Goal: Transaction & Acquisition: Download file/media

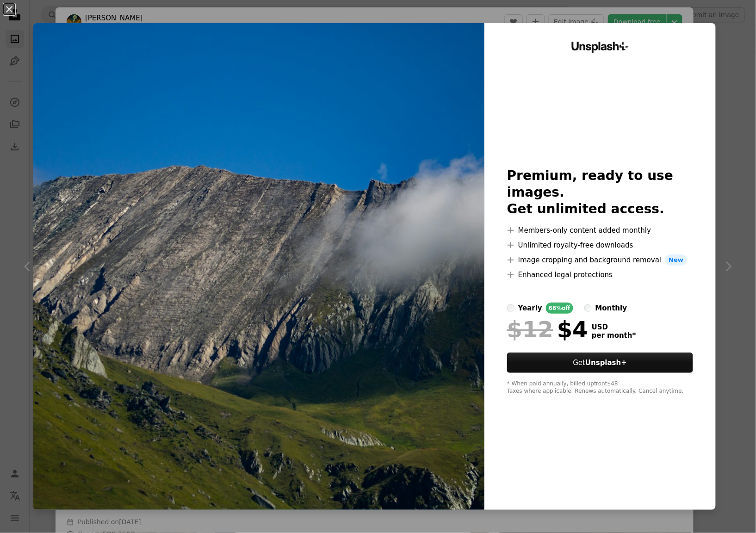
scroll to position [986, 0]
click at [632, 18] on div "An X shape Unsplash+ Premium, ready to use images. Get unlimited access. A plus…" at bounding box center [378, 266] width 756 height 533
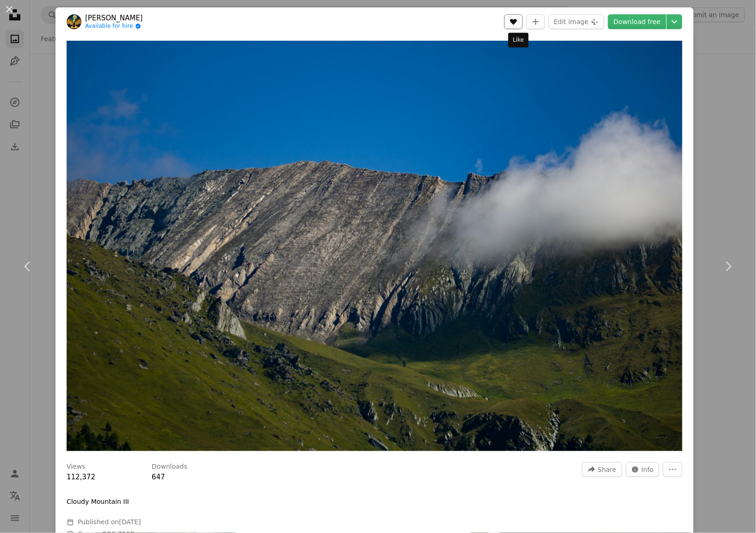
click at [514, 23] on icon "A heart" at bounding box center [513, 21] width 7 height 7
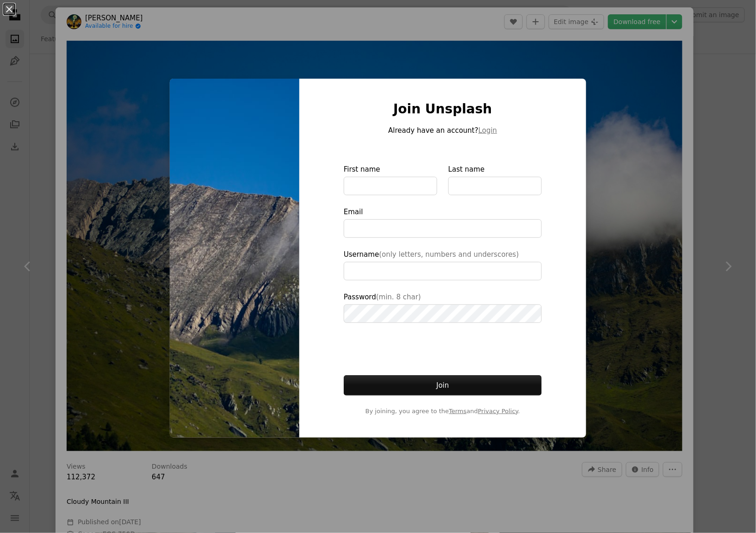
click at [604, 113] on div "An X shape Join Unsplash Already have an account? Login First name Last name Em…" at bounding box center [378, 266] width 756 height 533
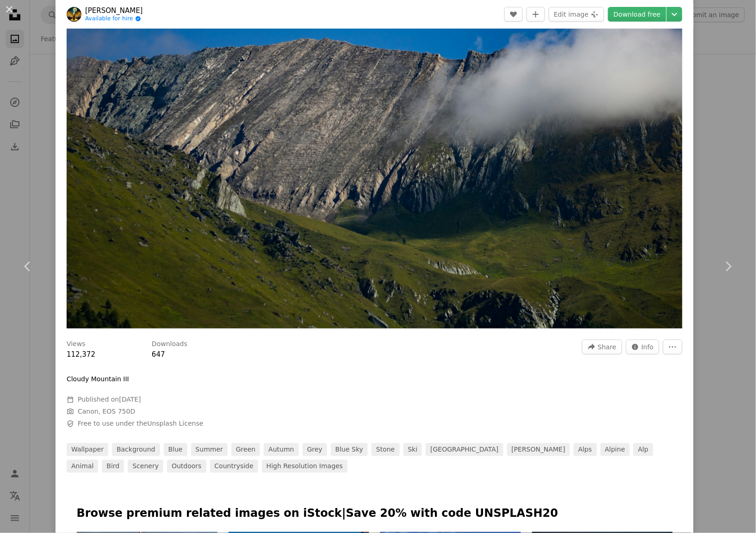
scroll to position [123, 0]
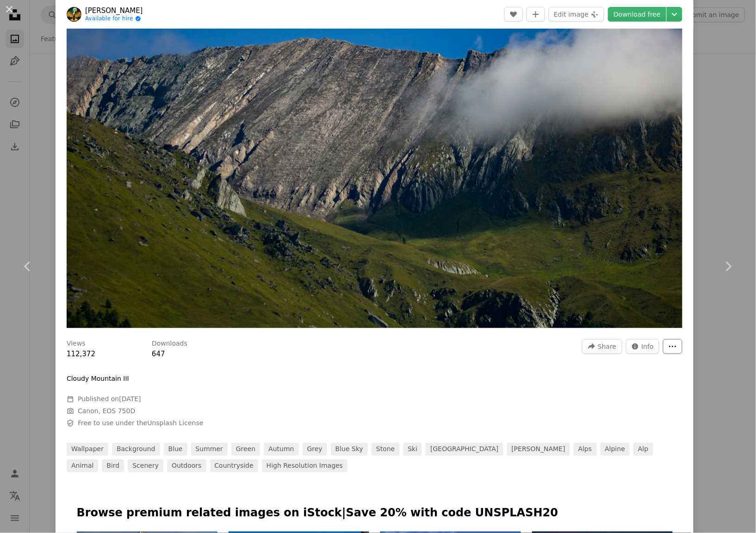
click at [671, 343] on icon "More Actions" at bounding box center [672, 346] width 8 height 8
click at [446, 206] on dialog "An X shape Chevron left Chevron right [PERSON_NAME] Available for hire A checkm…" at bounding box center [378, 266] width 756 height 533
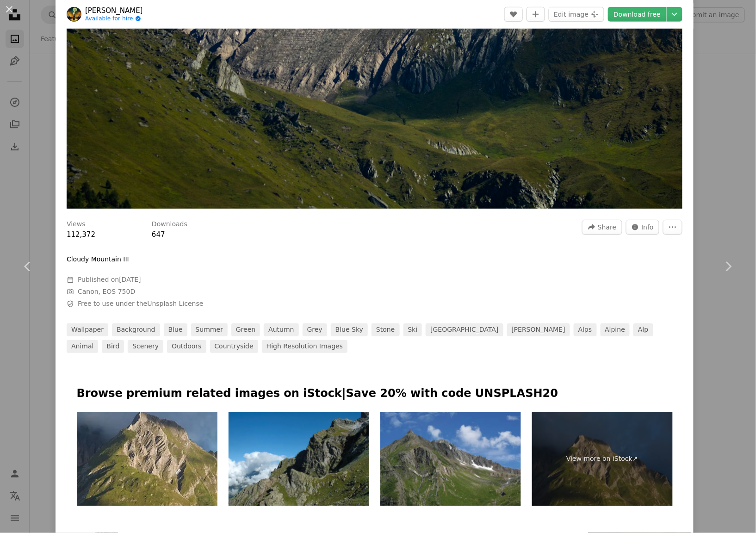
scroll to position [247, 0]
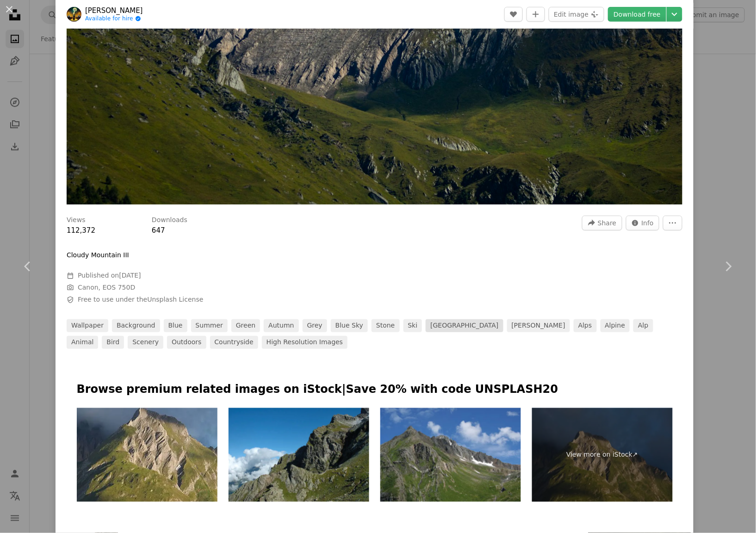
click at [425, 326] on link "[GEOGRAPHIC_DATA]" at bounding box center [463, 325] width 77 height 13
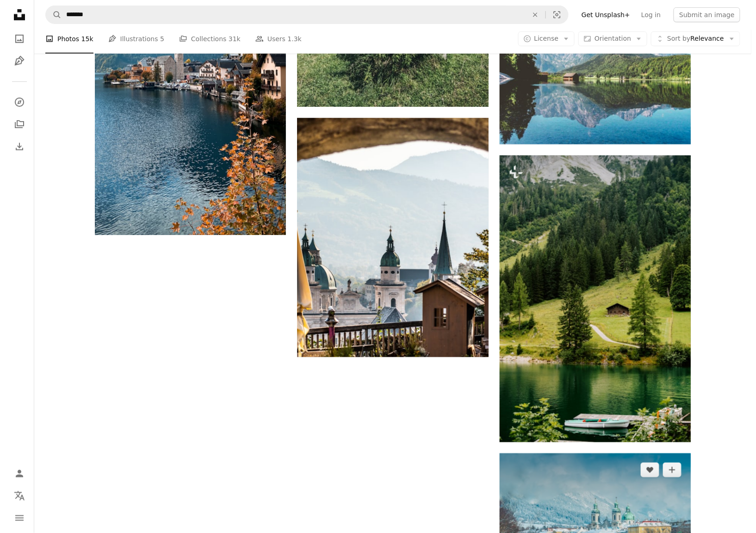
scroll to position [1295, 0]
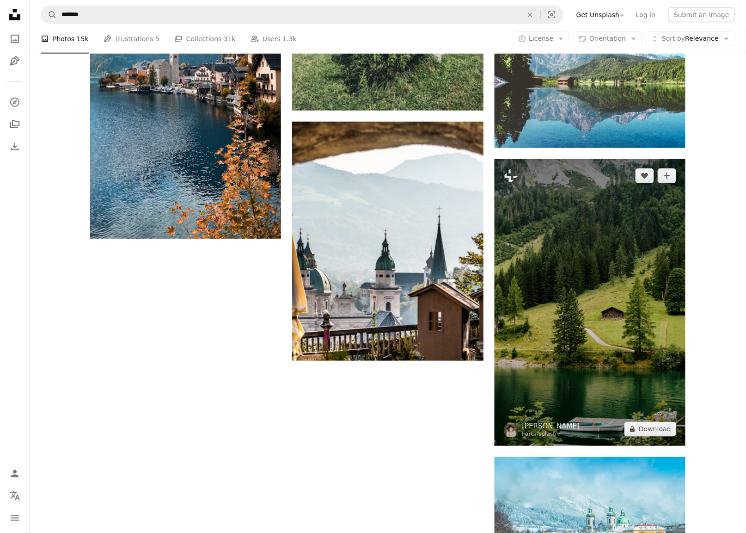
click at [605, 321] on img at bounding box center [590, 302] width 191 height 286
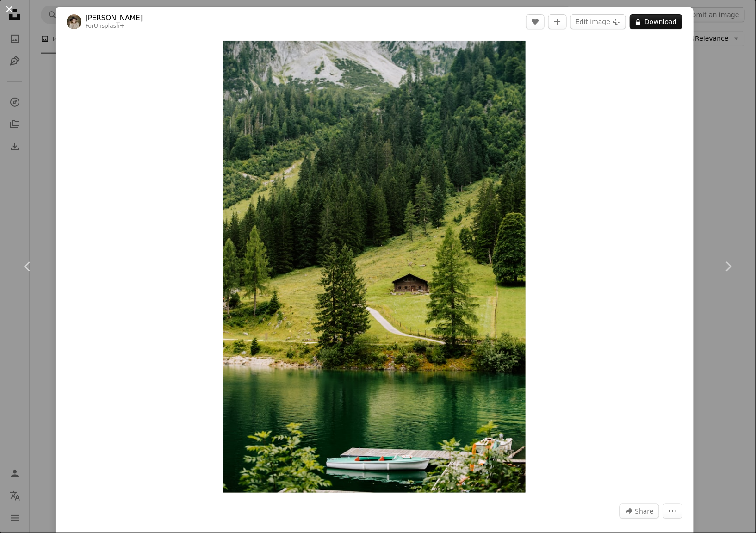
click at [6, 8] on button "An X shape" at bounding box center [9, 9] width 11 height 11
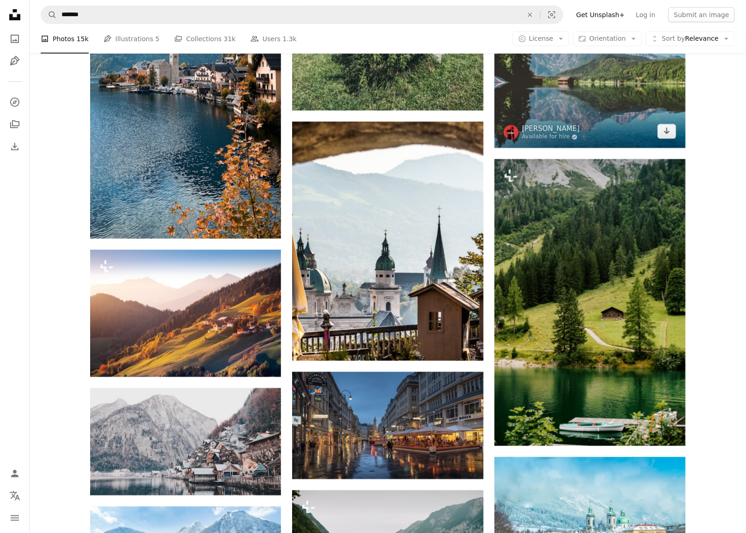
click at [610, 85] on img at bounding box center [590, 84] width 191 height 127
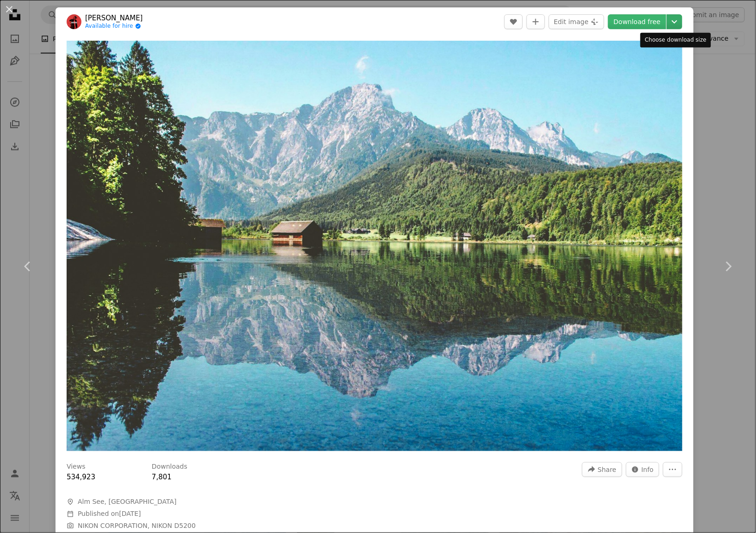
click at [671, 20] on icon "Chevron down" at bounding box center [674, 21] width 15 height 11
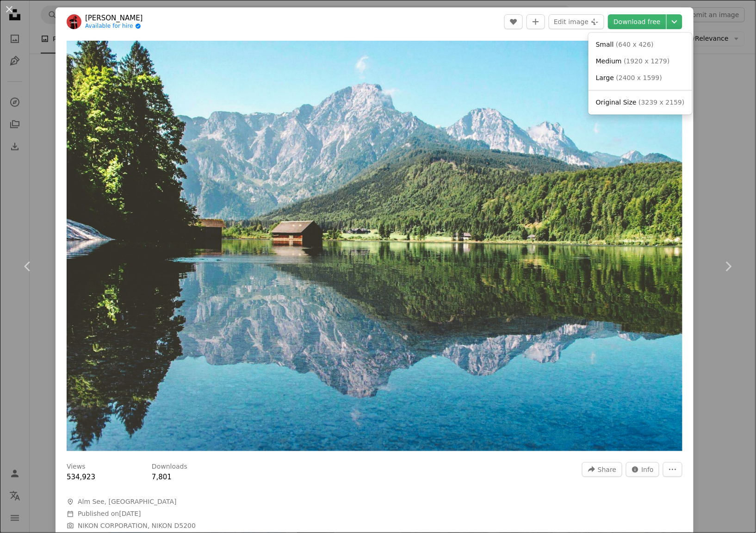
click at [487, 206] on dialog "An X shape Chevron left Chevron right [PERSON_NAME] Available for hire A checkm…" at bounding box center [378, 266] width 756 height 533
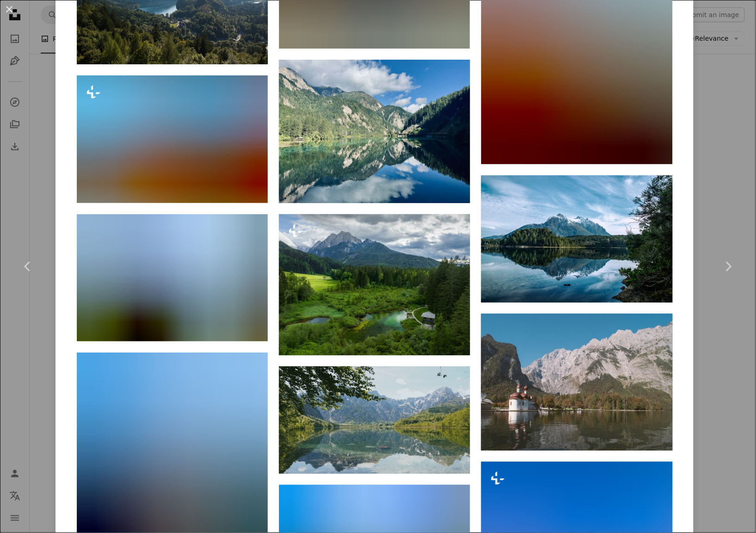
scroll to position [4977, 0]
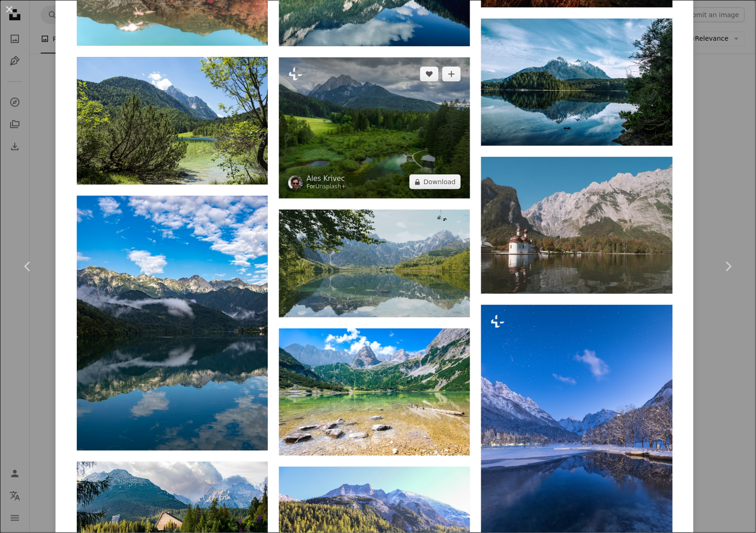
click at [367, 129] on img at bounding box center [374, 127] width 191 height 141
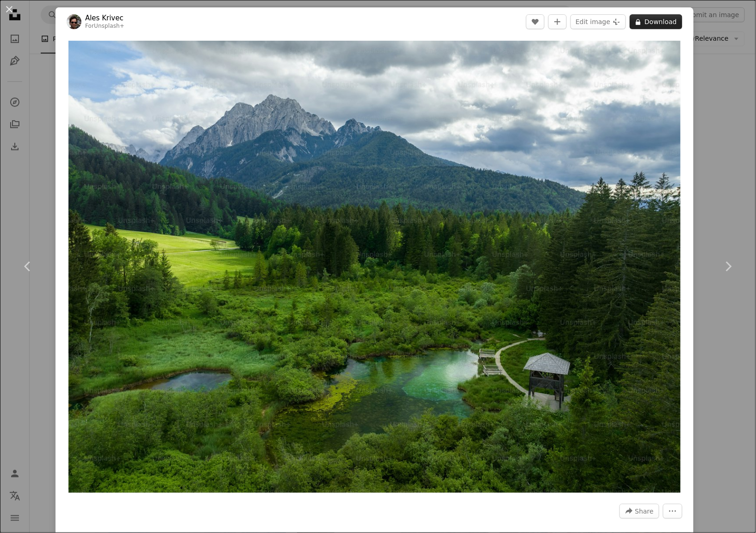
click at [658, 24] on button "A lock Download" at bounding box center [655, 21] width 53 height 15
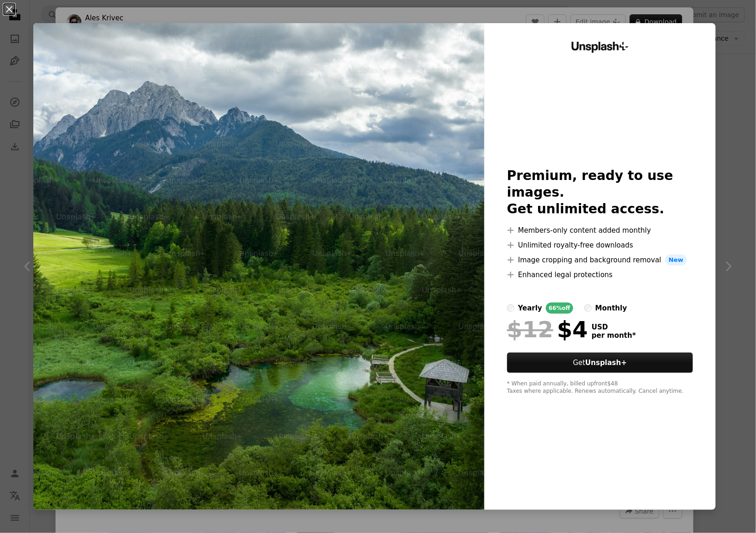
click at [385, 154] on img at bounding box center [258, 266] width 451 height 487
click at [7, 9] on button "An X shape" at bounding box center [9, 9] width 11 height 11
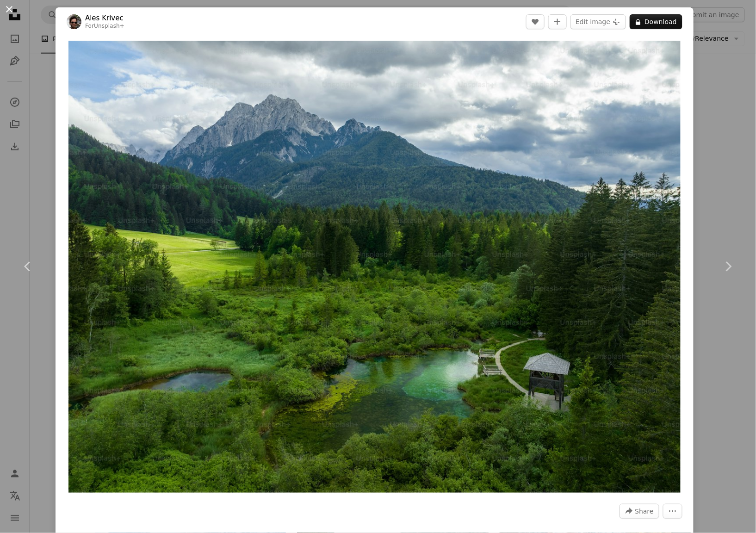
click at [6, 4] on button "An X shape" at bounding box center [9, 9] width 11 height 11
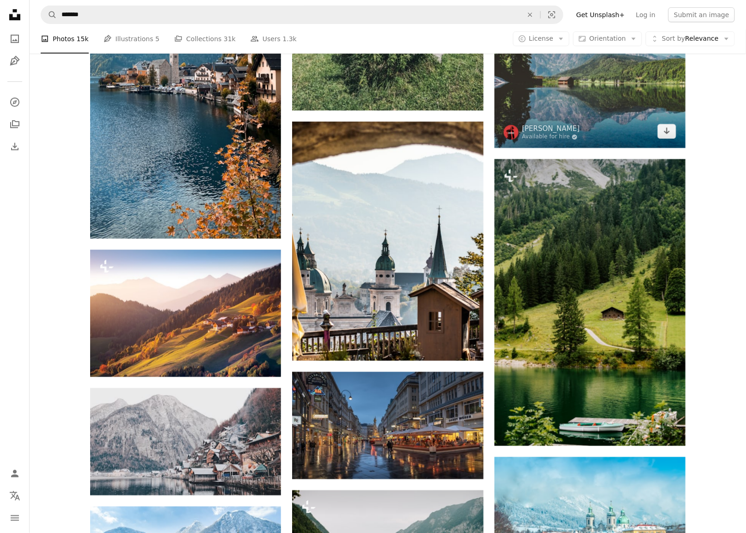
click at [575, 94] on img at bounding box center [590, 84] width 191 height 127
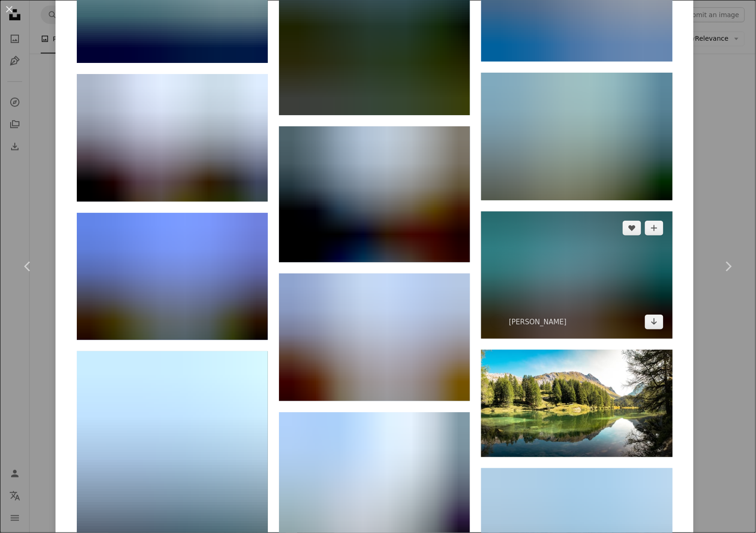
scroll to position [9584, 0]
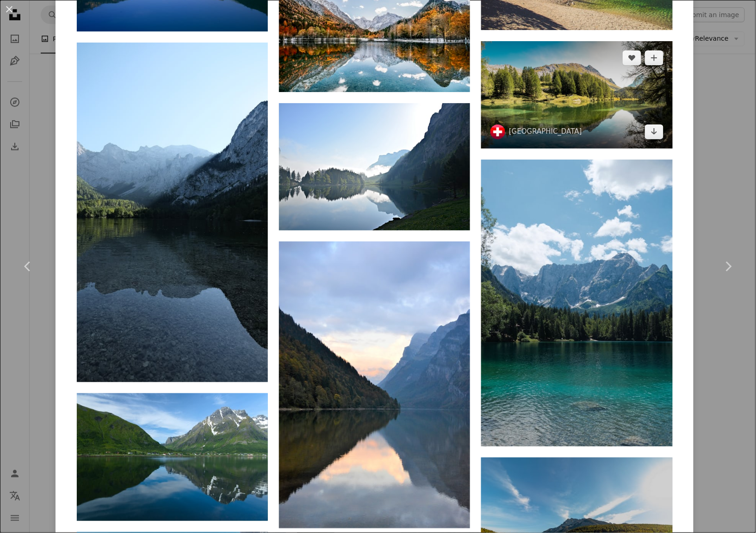
click at [561, 122] on img at bounding box center [576, 94] width 191 height 107
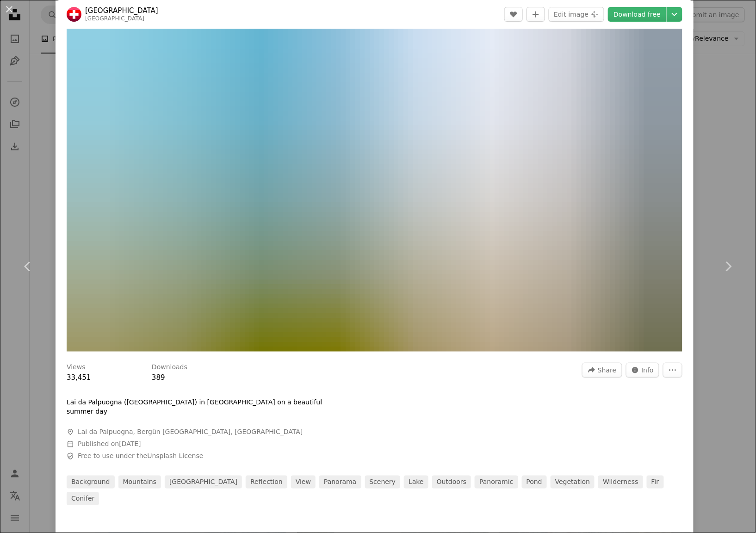
scroll to position [123, 0]
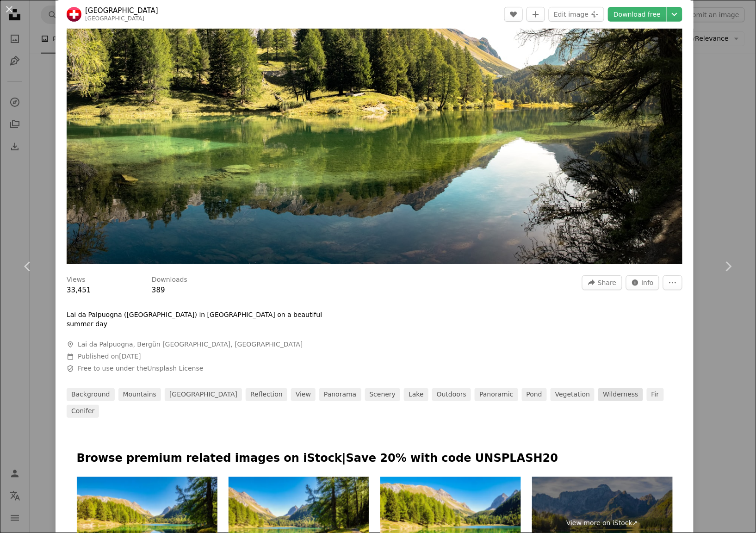
click at [598, 388] on link "wilderness" at bounding box center [620, 394] width 44 height 13
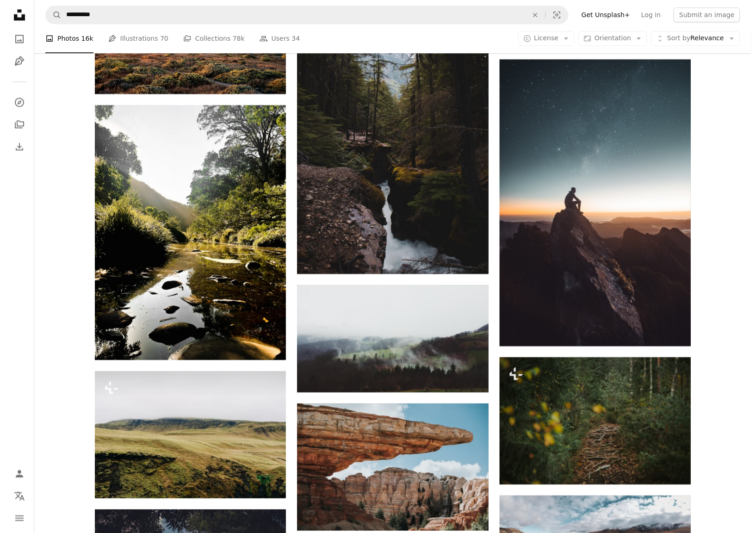
scroll to position [863, 0]
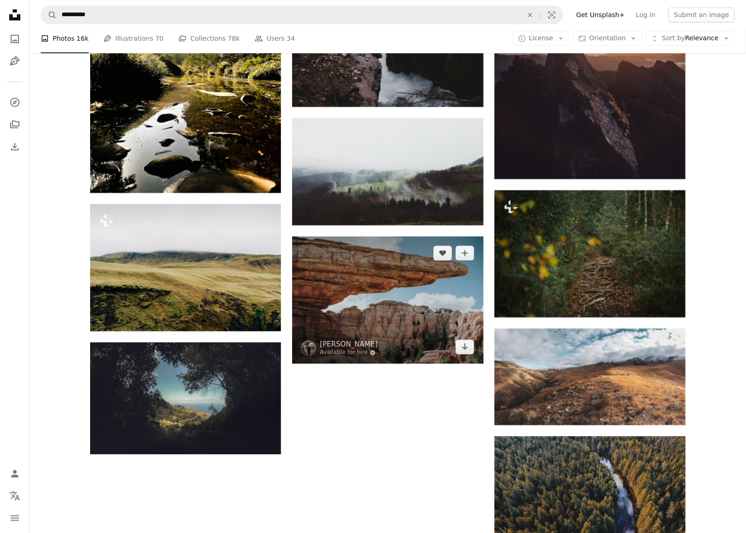
click at [400, 281] on img at bounding box center [387, 299] width 191 height 127
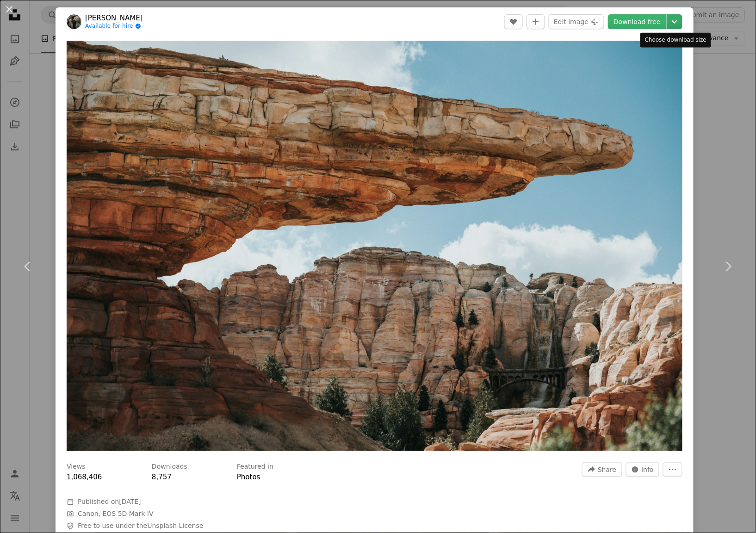
click at [672, 25] on icon "Chevron down" at bounding box center [674, 21] width 15 height 11
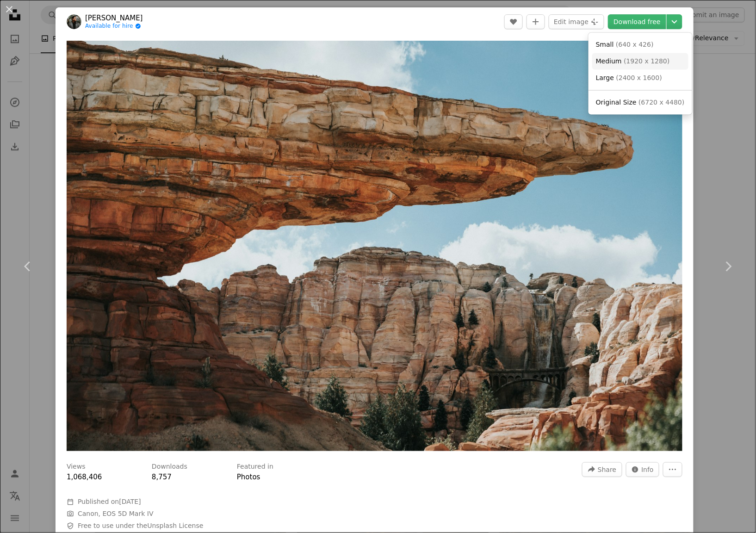
click at [635, 58] on span "( 1920 x 1280 )" at bounding box center [646, 60] width 46 height 7
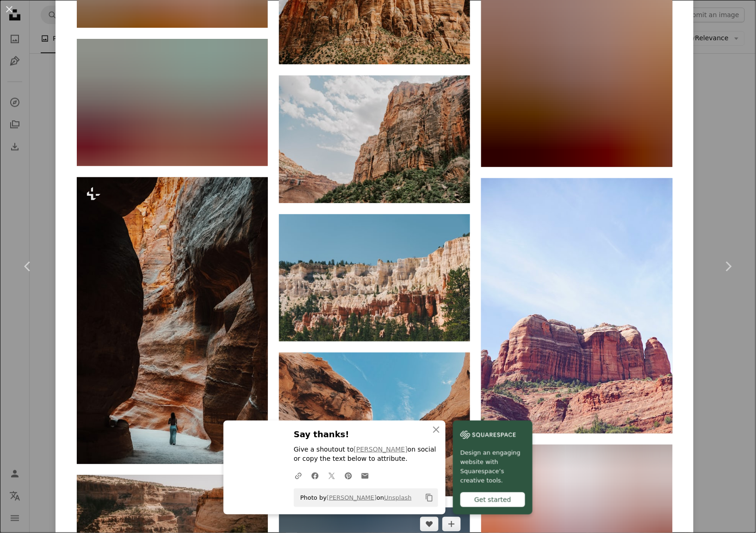
scroll to position [1973, 0]
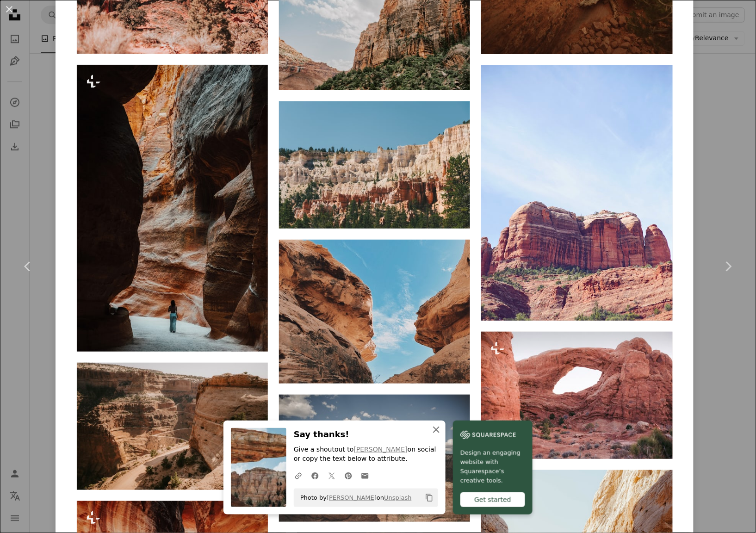
click at [436, 432] on icon "An X shape" at bounding box center [436, 429] width 11 height 11
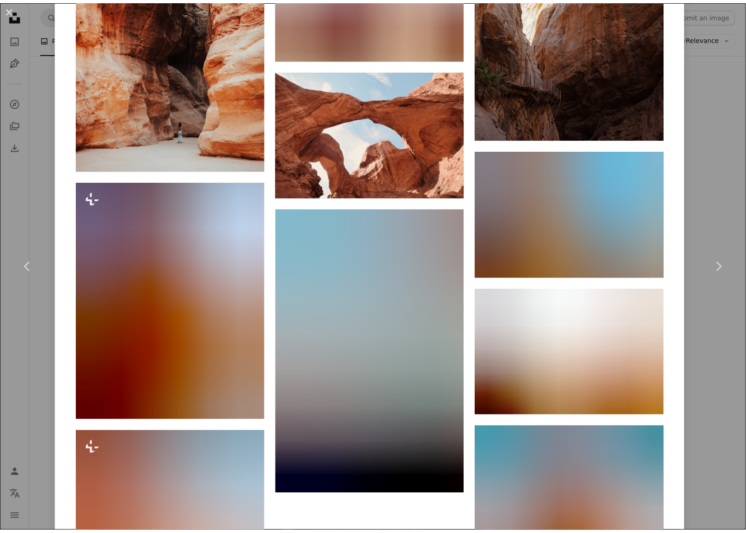
scroll to position [2859, 0]
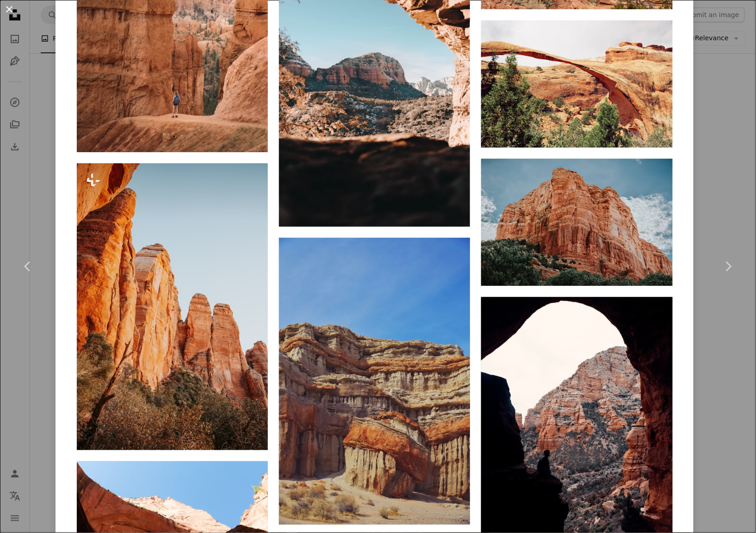
click at [11, 10] on button "An X shape" at bounding box center [9, 9] width 11 height 11
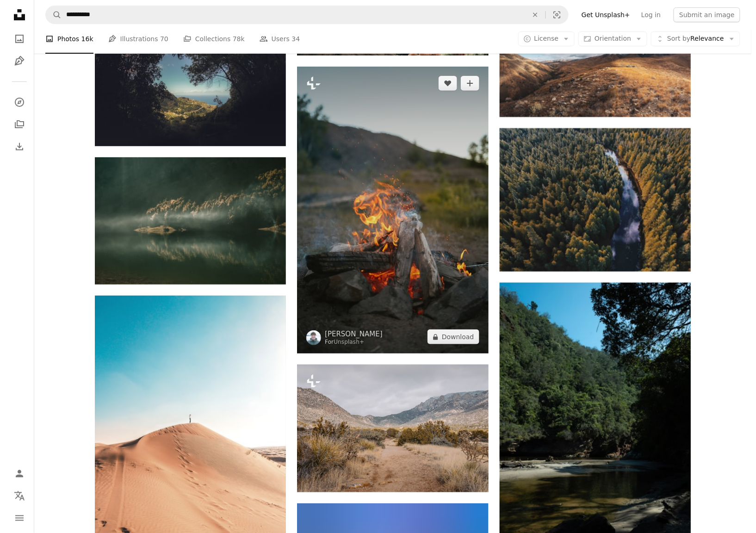
scroll to position [1171, 0]
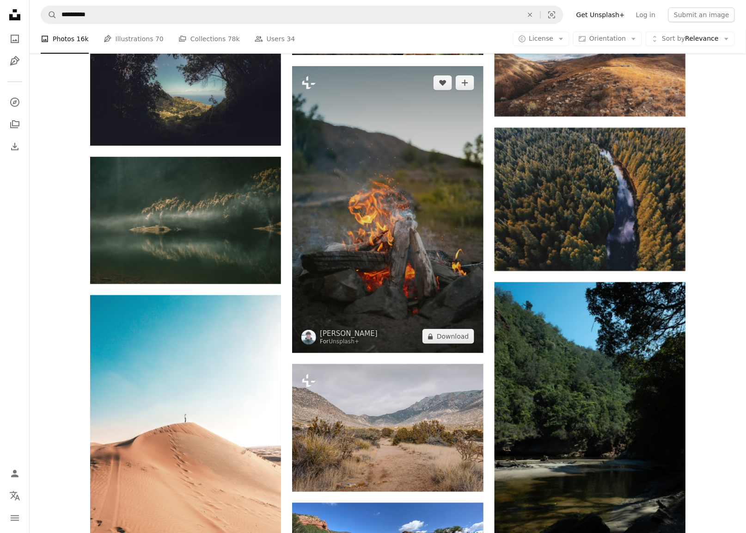
click at [413, 196] on img at bounding box center [387, 209] width 191 height 287
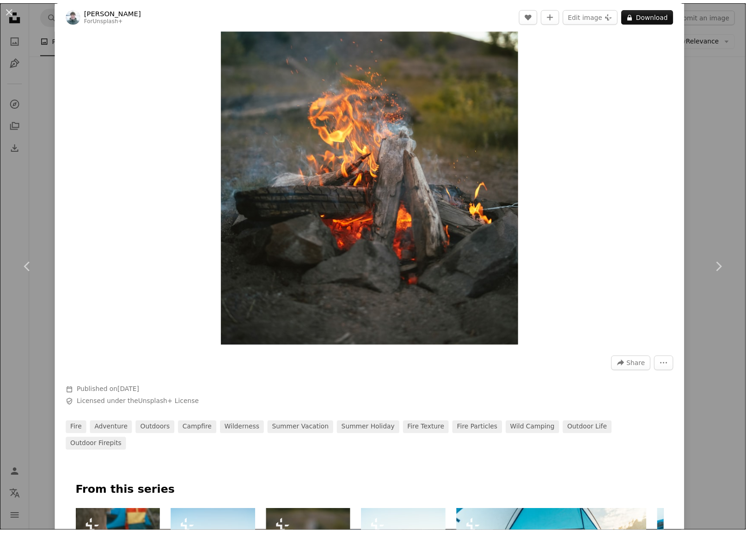
scroll to position [247, 0]
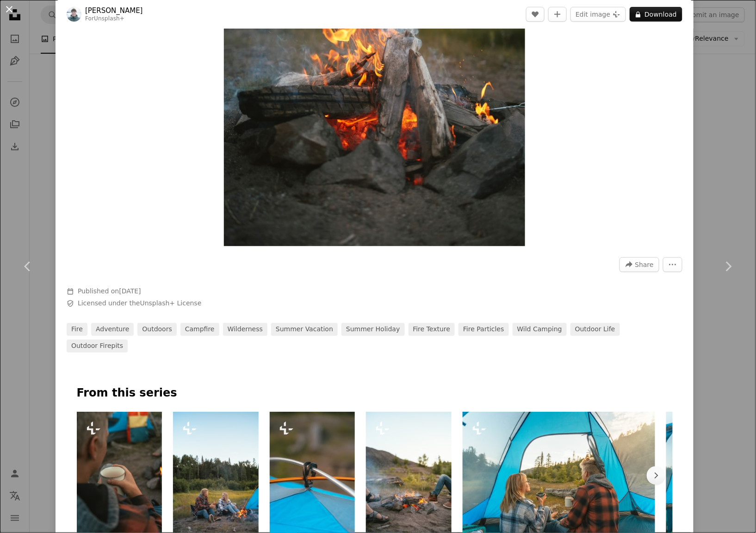
click at [6, 9] on button "An X shape" at bounding box center [9, 9] width 11 height 11
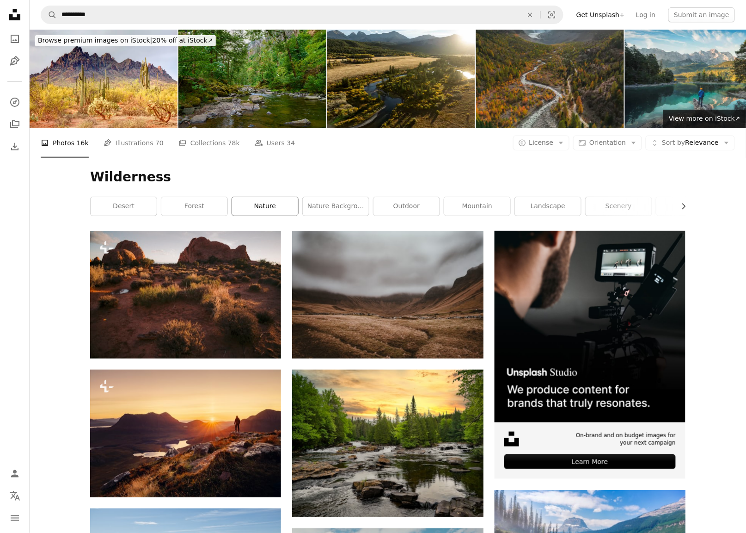
click at [273, 200] on link "nature" at bounding box center [265, 206] width 66 height 18
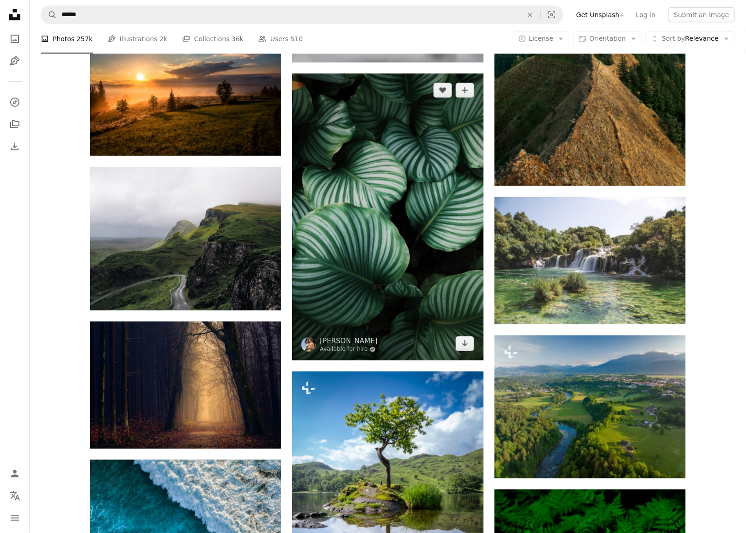
scroll to position [5920, 0]
